Goal: Information Seeking & Learning: Learn about a topic

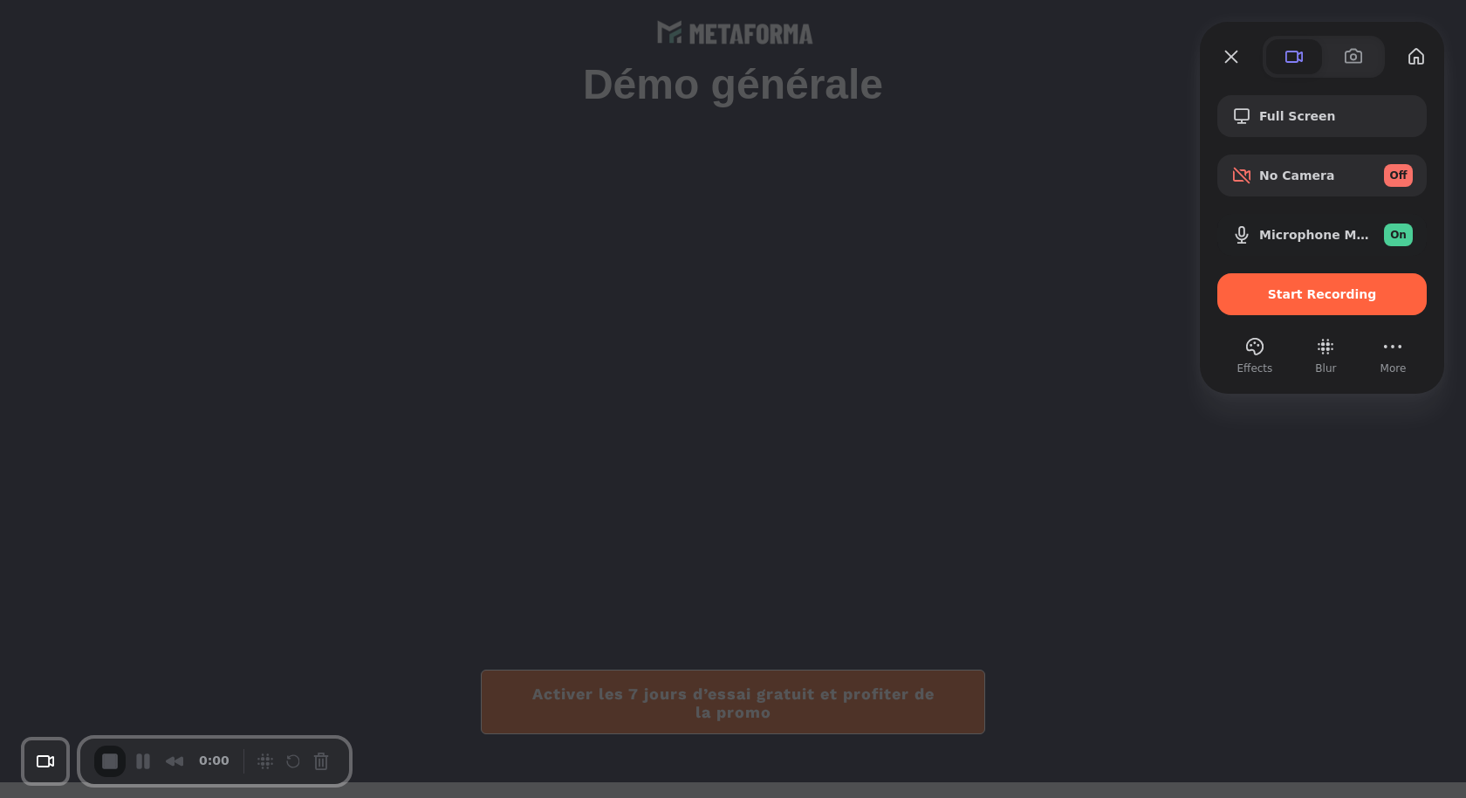
click at [1144, 79] on div at bounding box center [733, 399] width 1466 height 798
